Goal: Find specific page/section: Find specific page/section

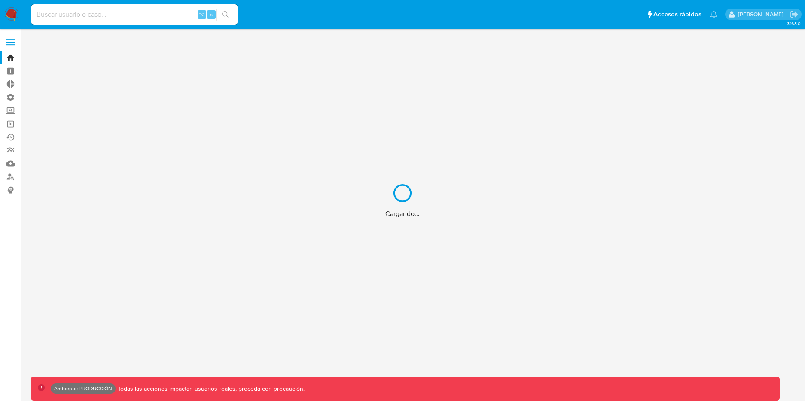
click at [111, 13] on div "Cargando..." at bounding box center [402, 200] width 805 height 401
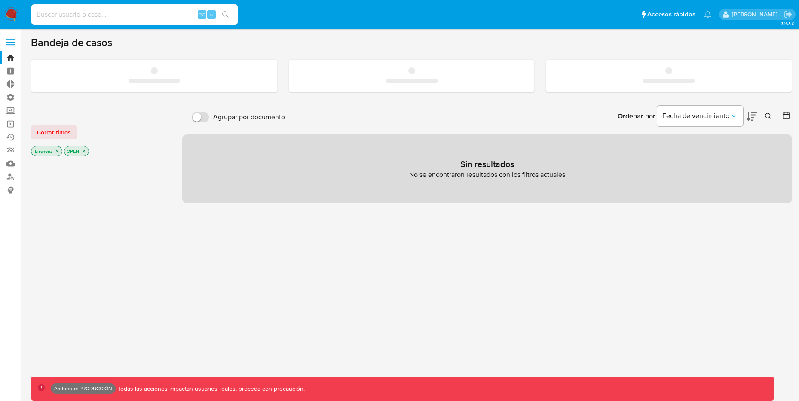
click at [106, 12] on input at bounding box center [134, 14] width 206 height 11
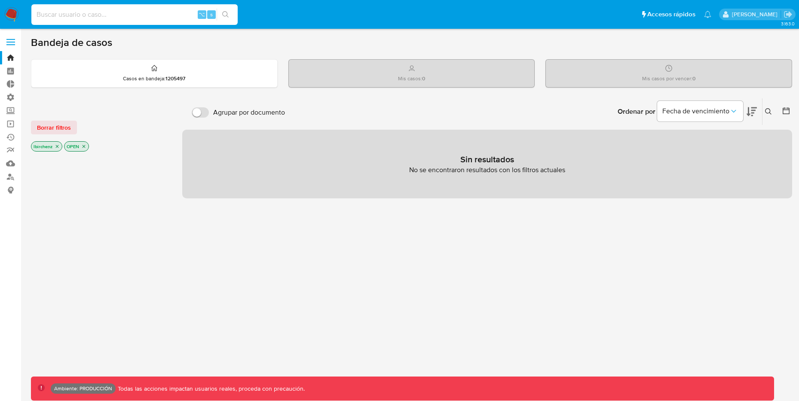
paste input "183559855"
type input "183559855"
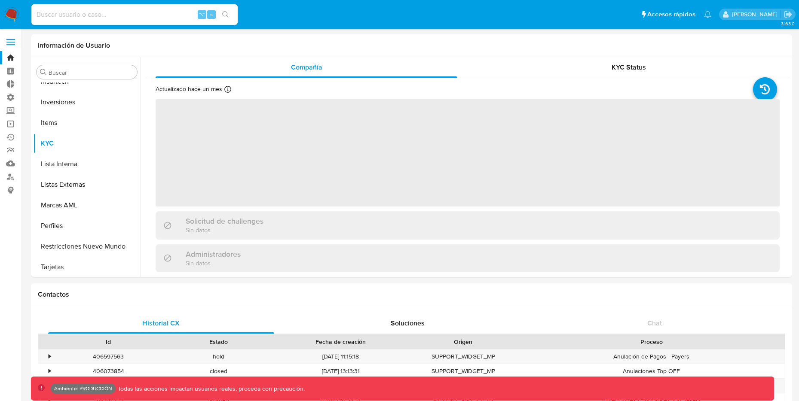
scroll to position [466, 0]
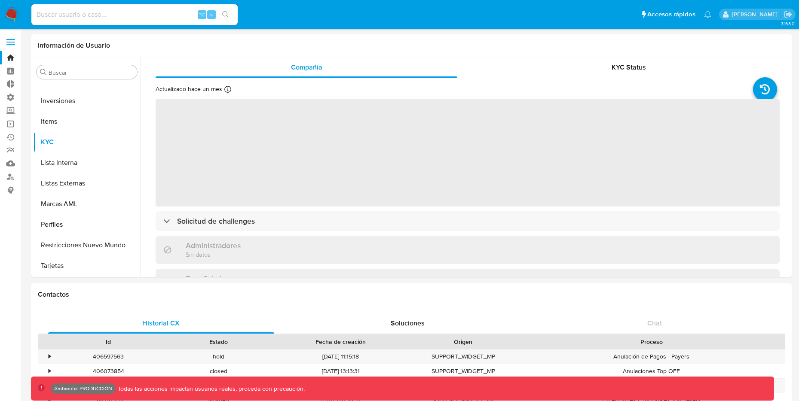
select select "10"
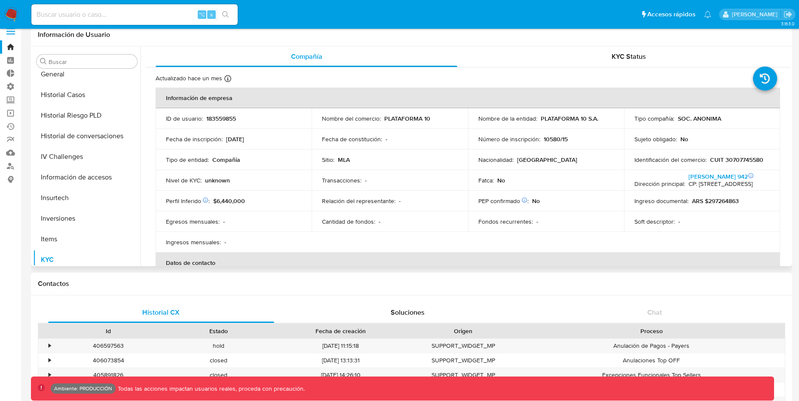
scroll to position [316, 0]
click at [76, 114] on button "Historial Casos" at bounding box center [83, 117] width 101 height 21
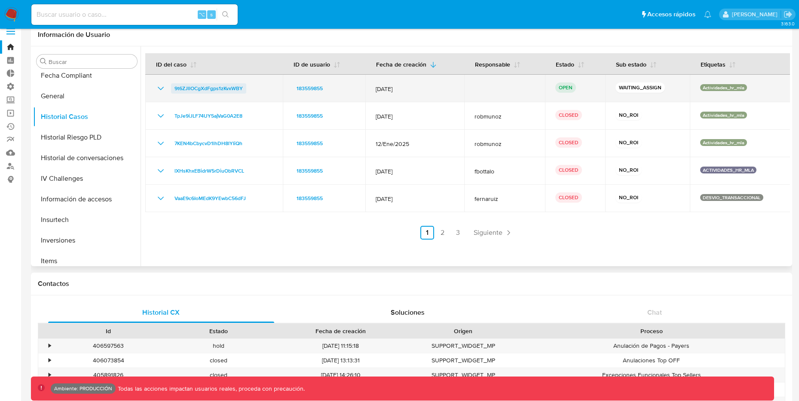
drag, startPoint x: 251, startPoint y: 90, endPoint x: 174, endPoint y: 89, distance: 76.9
click at [174, 89] on div "9t6ZJllOCgXdFgps1zKvxWBY" at bounding box center [214, 88] width 117 height 10
